Goal: Navigation & Orientation: Find specific page/section

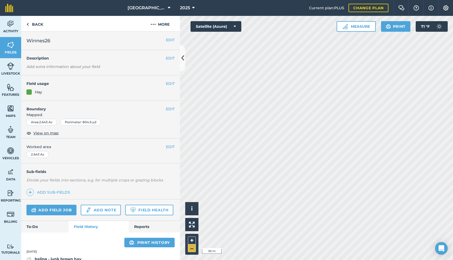
click at [193, 249] on button "–" at bounding box center [192, 248] width 8 height 8
